Goal: Transaction & Acquisition: Obtain resource

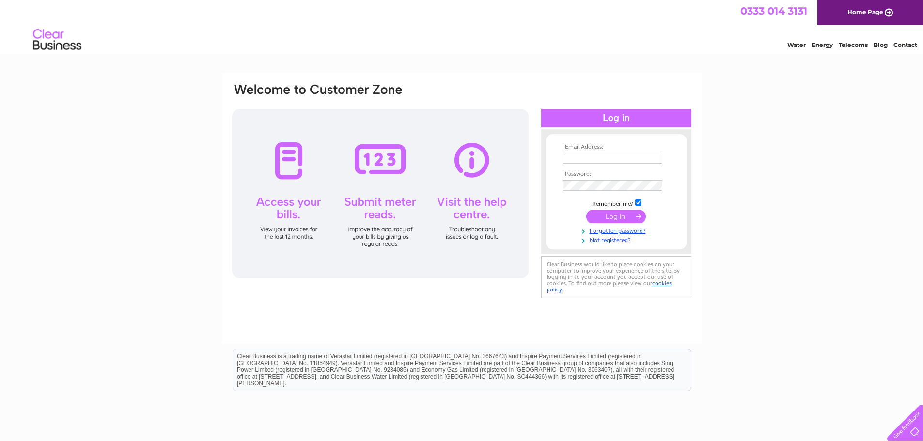
type input "jim.cumming@fairwaysgroup.ltd.uk"
click at [628, 224] on td at bounding box center [616, 216] width 112 height 18
click at [627, 218] on input "submit" at bounding box center [616, 217] width 60 height 14
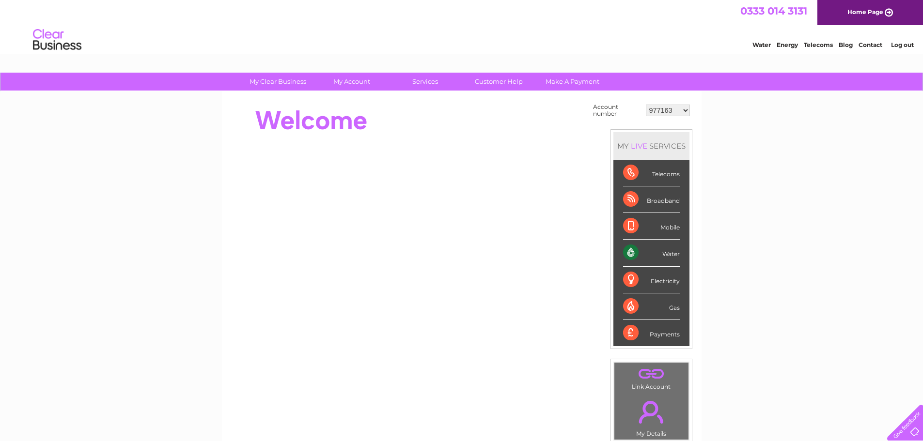
click at [681, 110] on select "977163 996970 1091905 1144276 30313403" at bounding box center [668, 111] width 44 height 12
select select "1144276"
click at [646, 105] on select "977163 996970 1091905 1144276 30313403" at bounding box center [668, 111] width 44 height 12
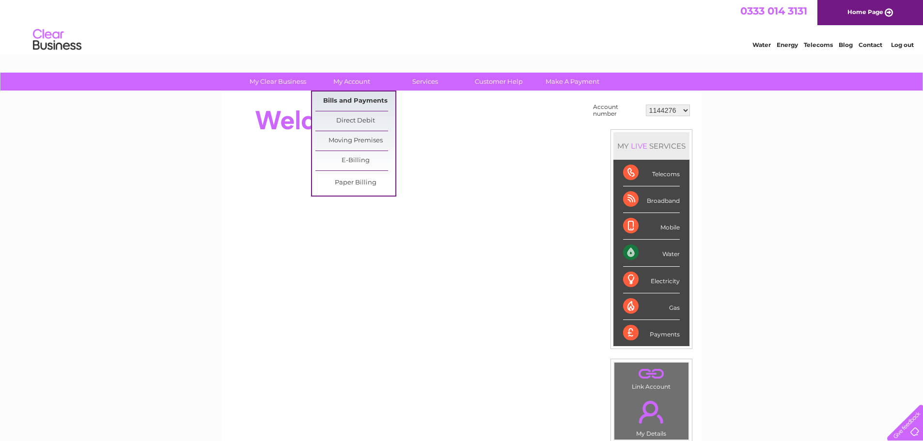
click at [362, 102] on link "Bills and Payments" at bounding box center [355, 101] width 80 height 19
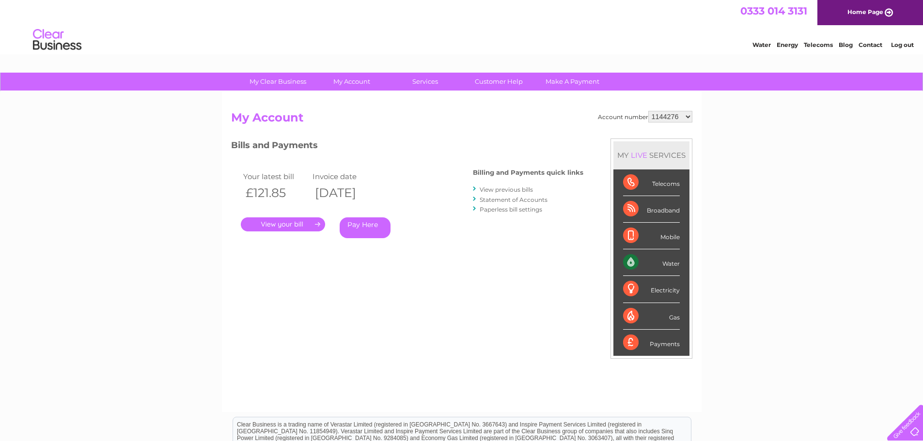
click at [299, 228] on link "." at bounding box center [283, 225] width 84 height 14
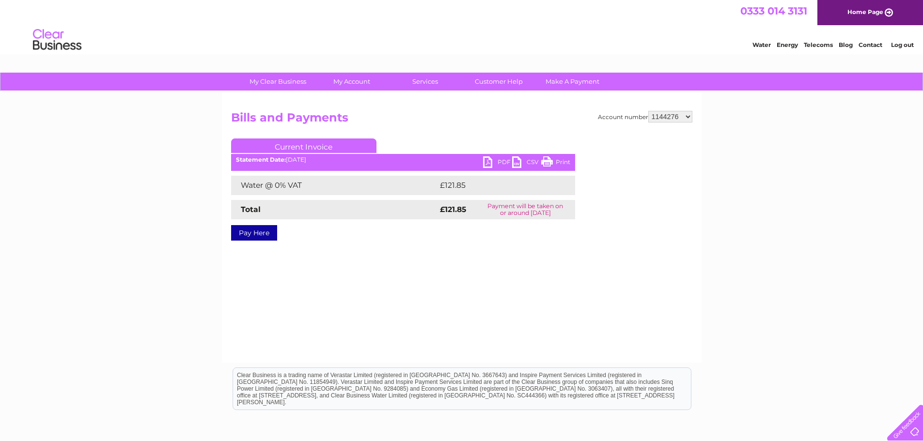
click at [494, 160] on link "PDF" at bounding box center [497, 164] width 29 height 14
